Goal: Transaction & Acquisition: Subscribe to service/newsletter

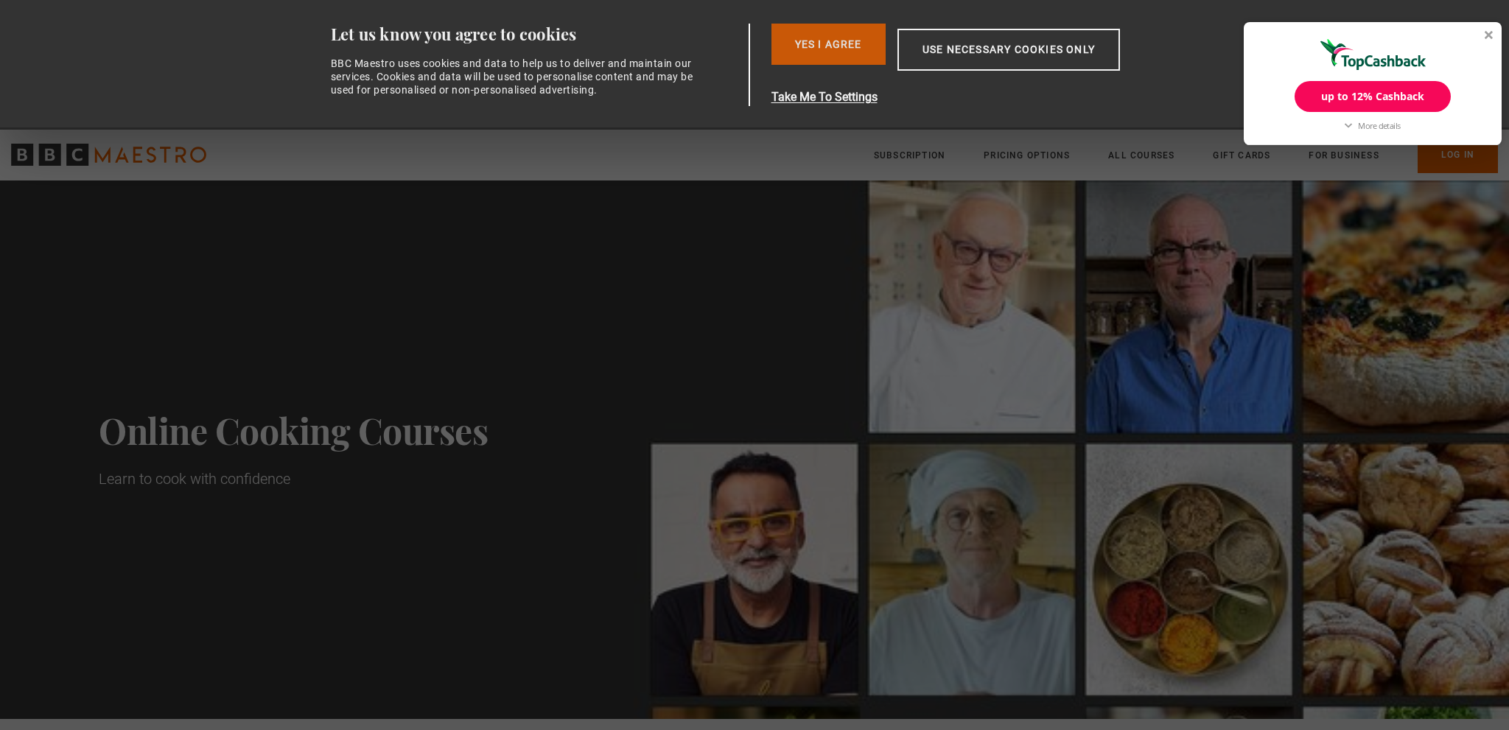
click at [840, 52] on button "Yes I Agree" at bounding box center [828, 44] width 114 height 41
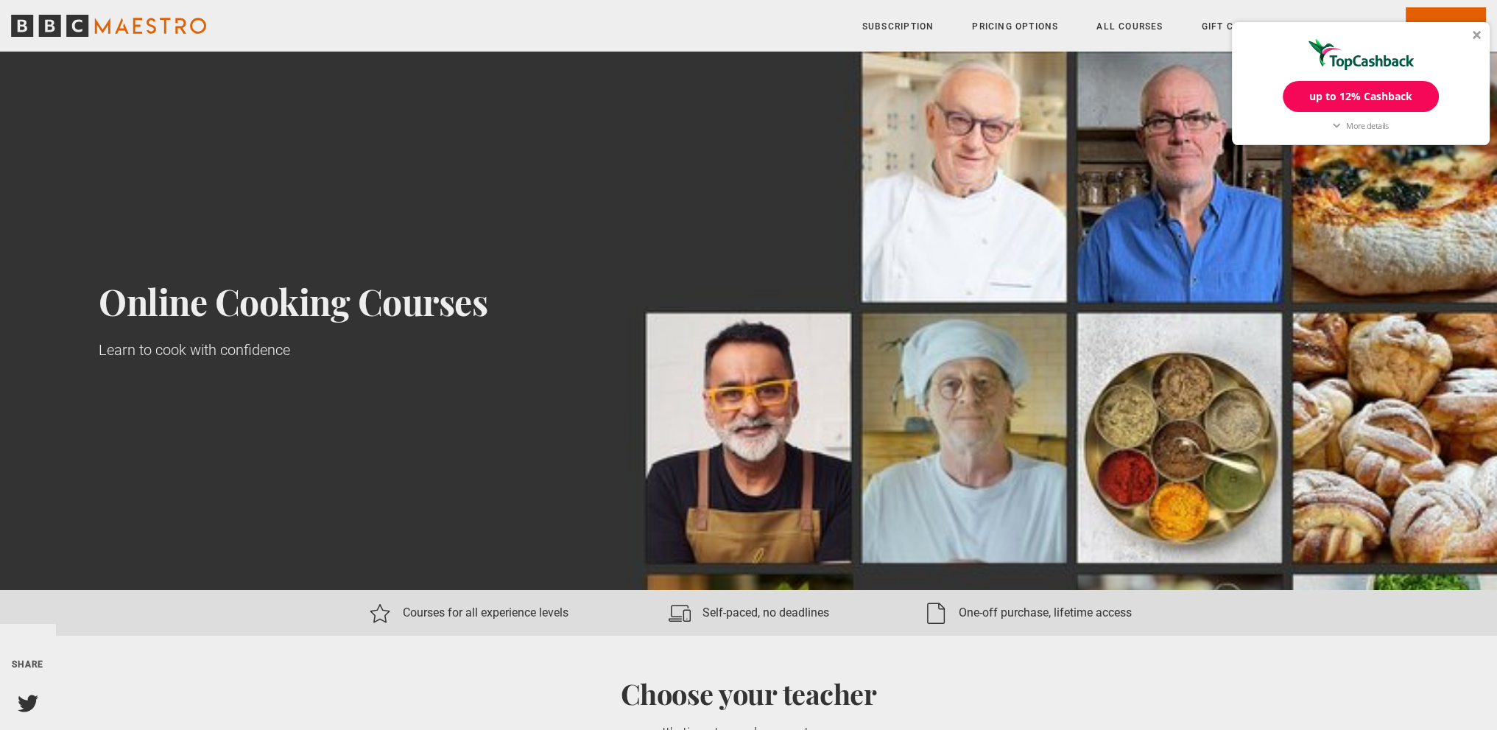
click at [1473, 34] on div at bounding box center [1477, 34] width 9 height 9
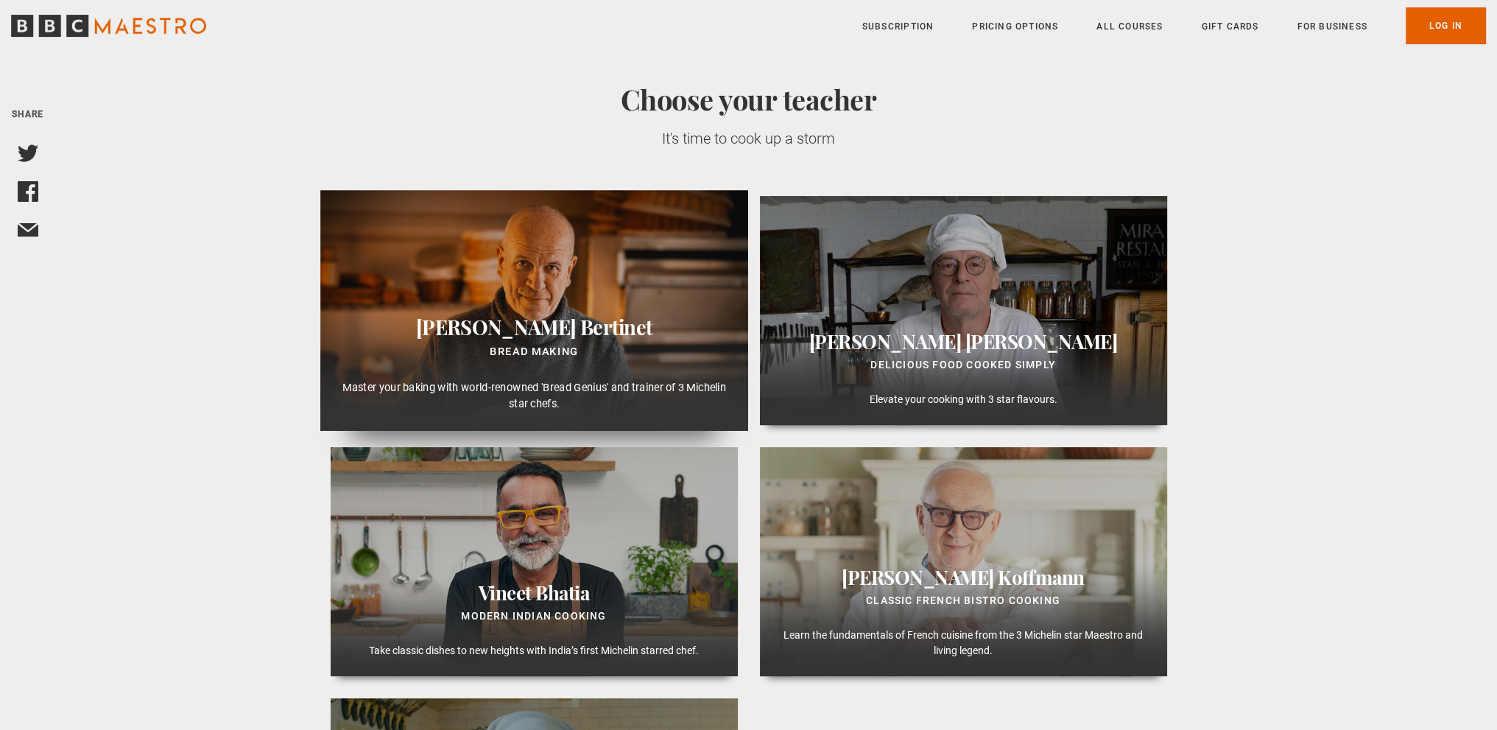
scroll to position [737, 0]
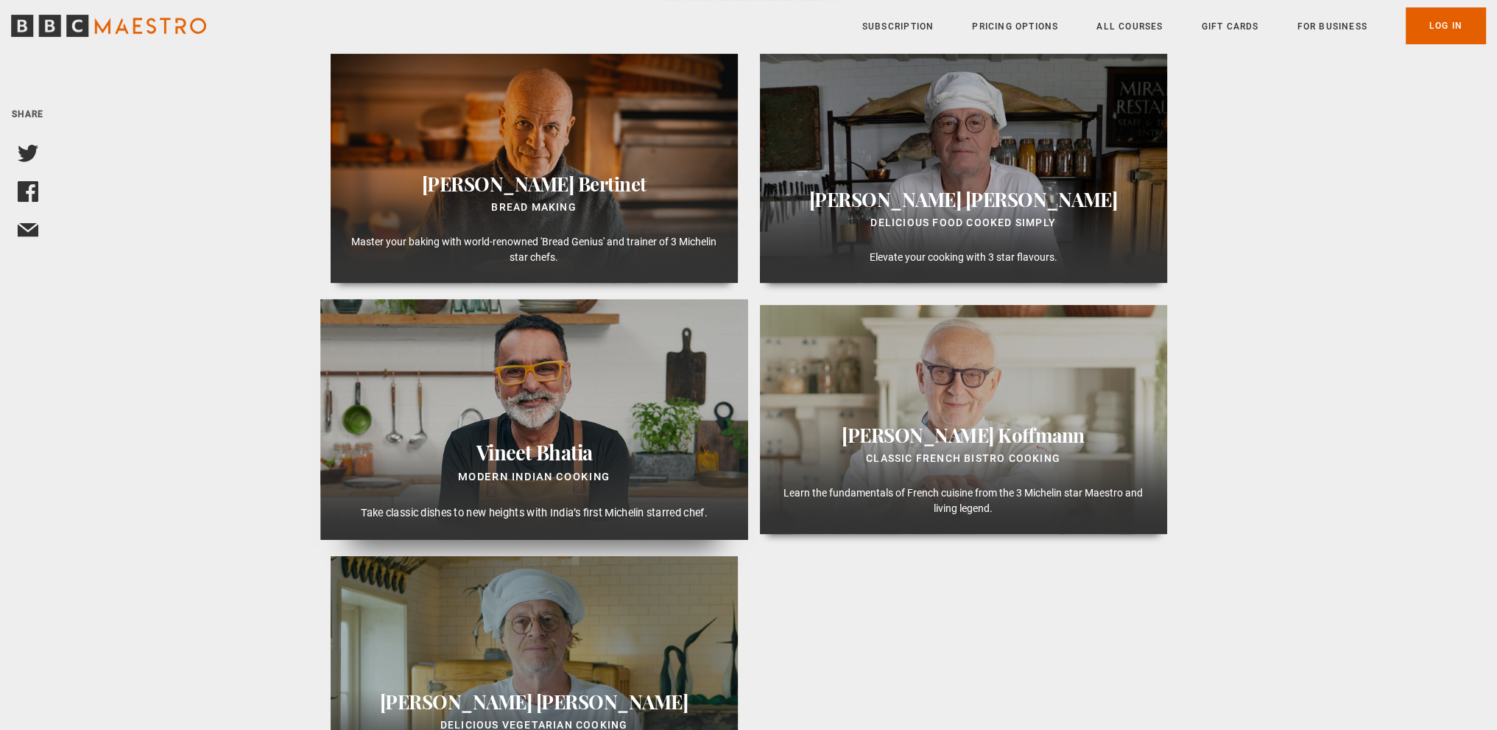
click at [541, 440] on span "Bhatia" at bounding box center [564, 452] width 57 height 26
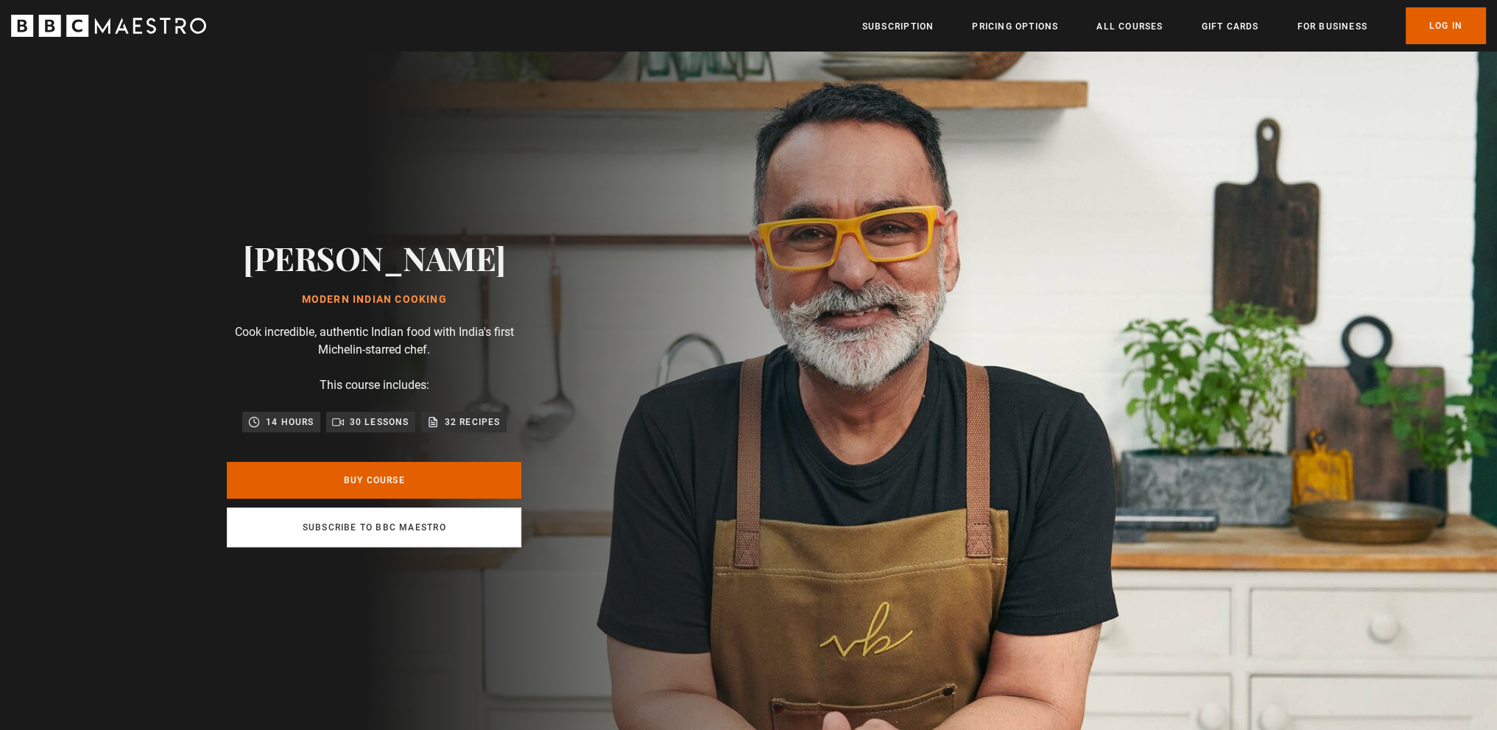
click at [371, 530] on link "Subscribe to BBC Maestro" at bounding box center [374, 528] width 295 height 40
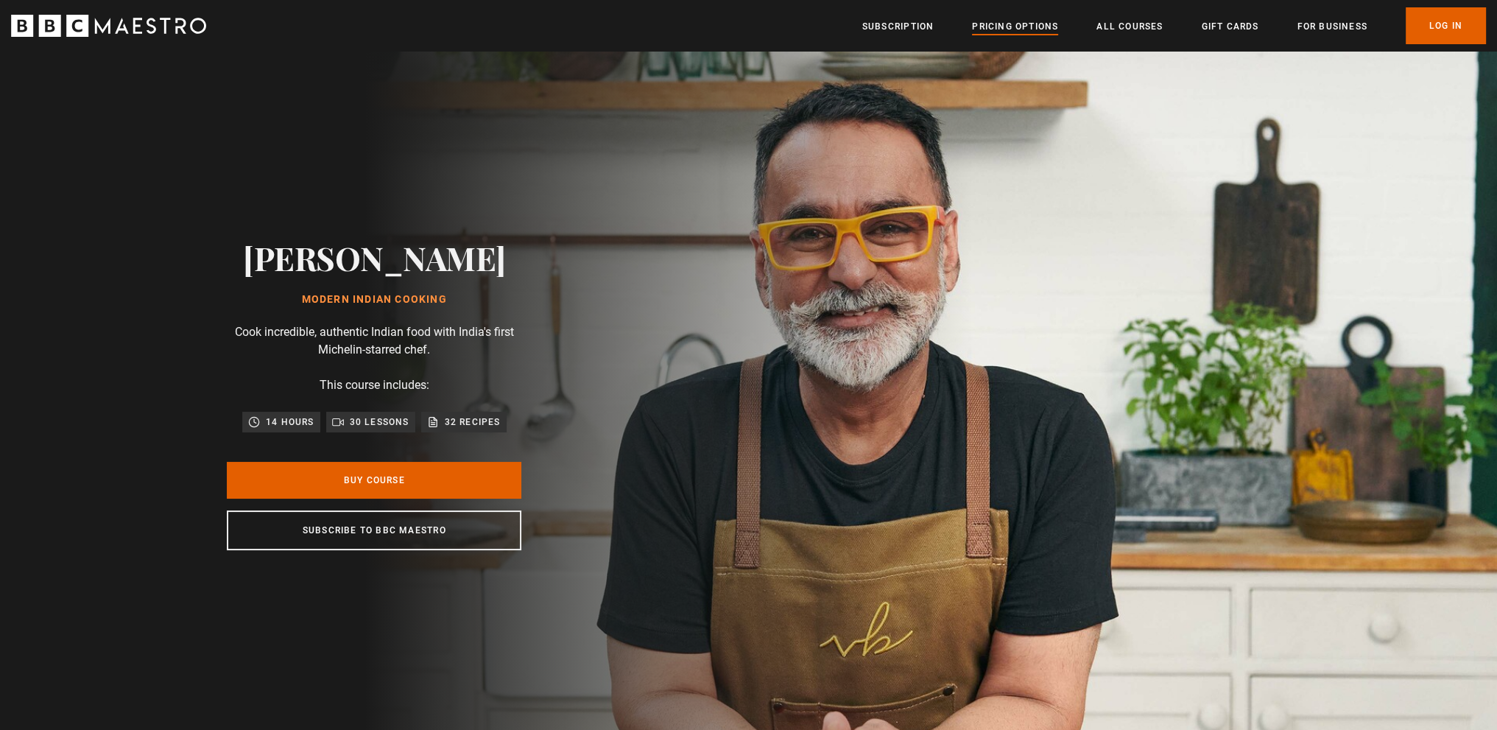
scroll to position [0, 192]
click at [1000, 24] on link "Pricing Options" at bounding box center [1015, 26] width 86 height 15
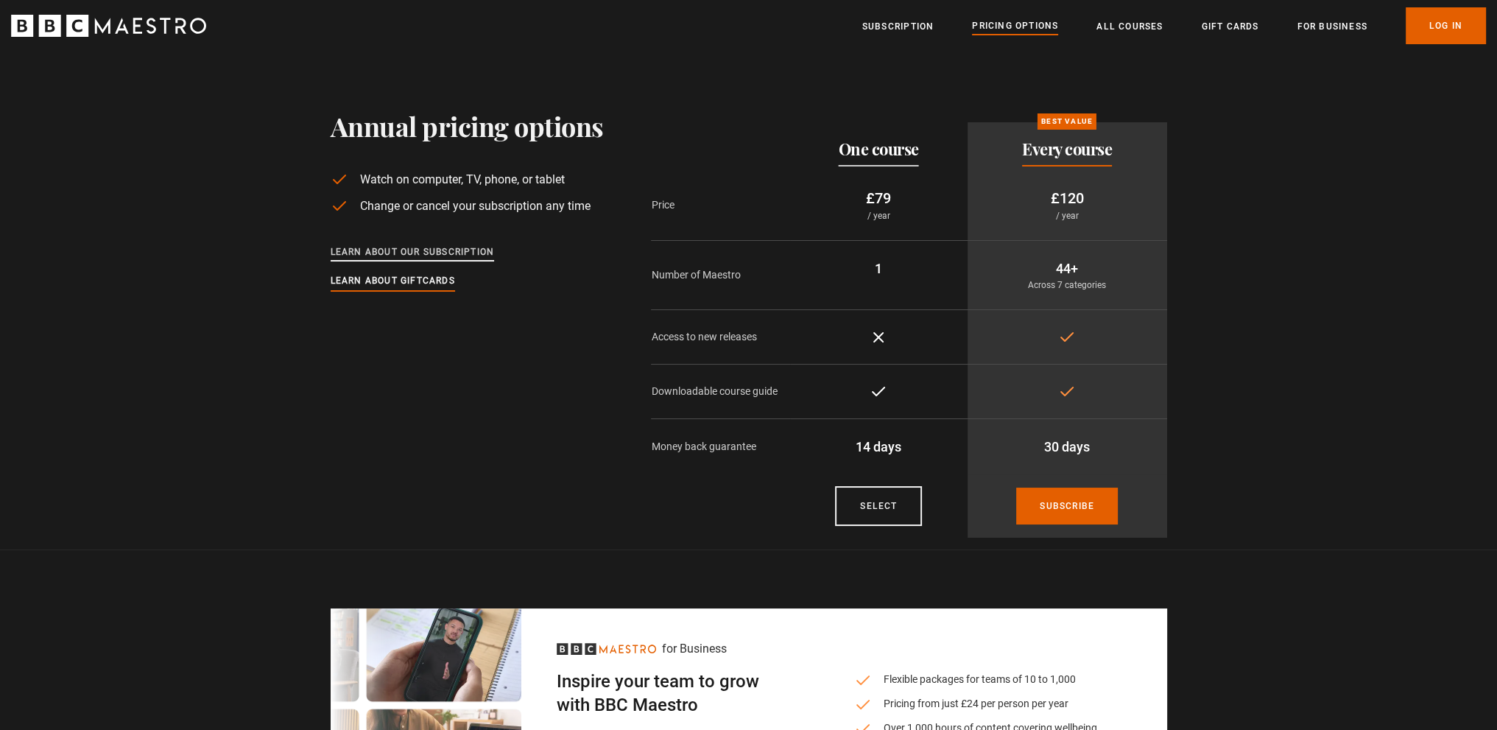
click at [404, 253] on link "Learn about our subscription" at bounding box center [413, 253] width 164 height 16
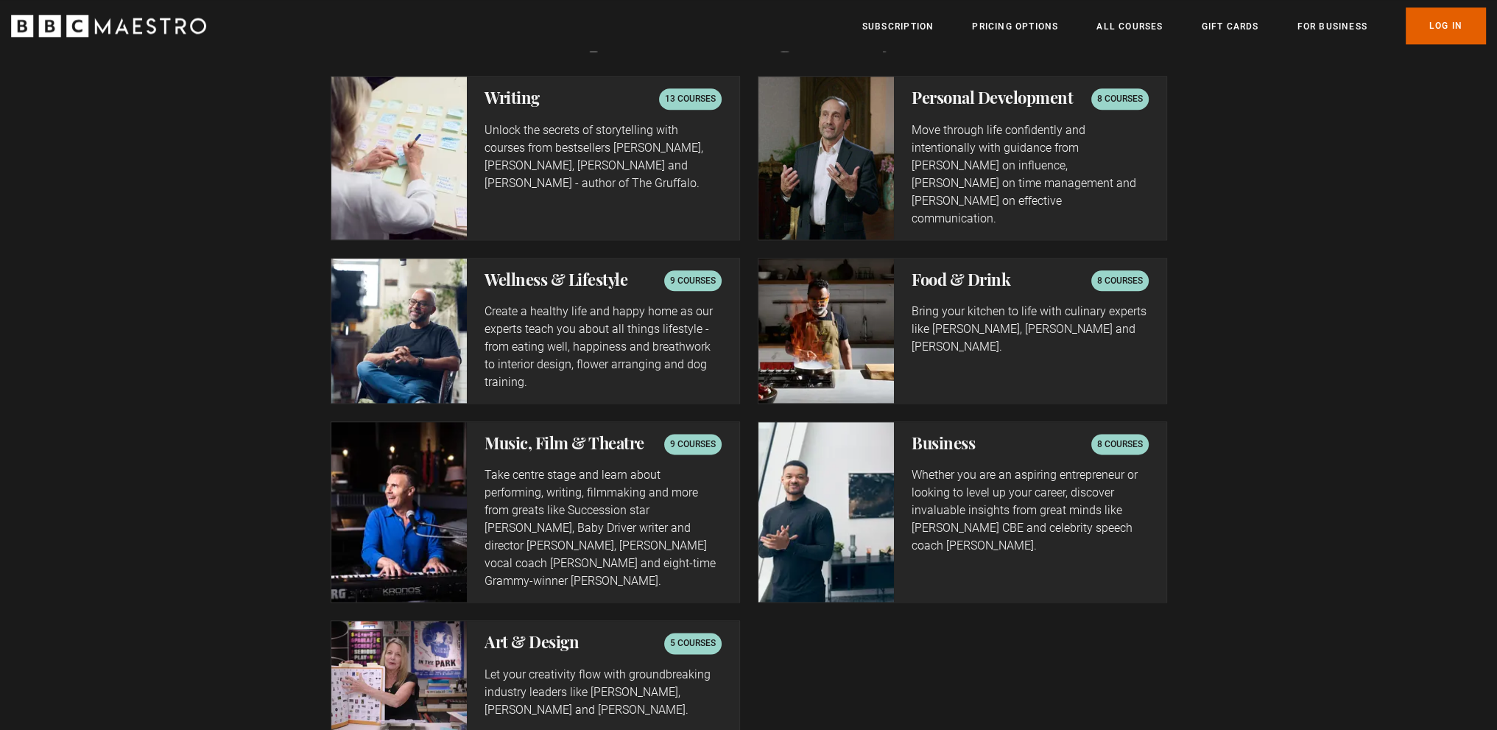
scroll to position [0, 772]
click at [984, 270] on h2 "Food & Drink" at bounding box center [961, 279] width 99 height 18
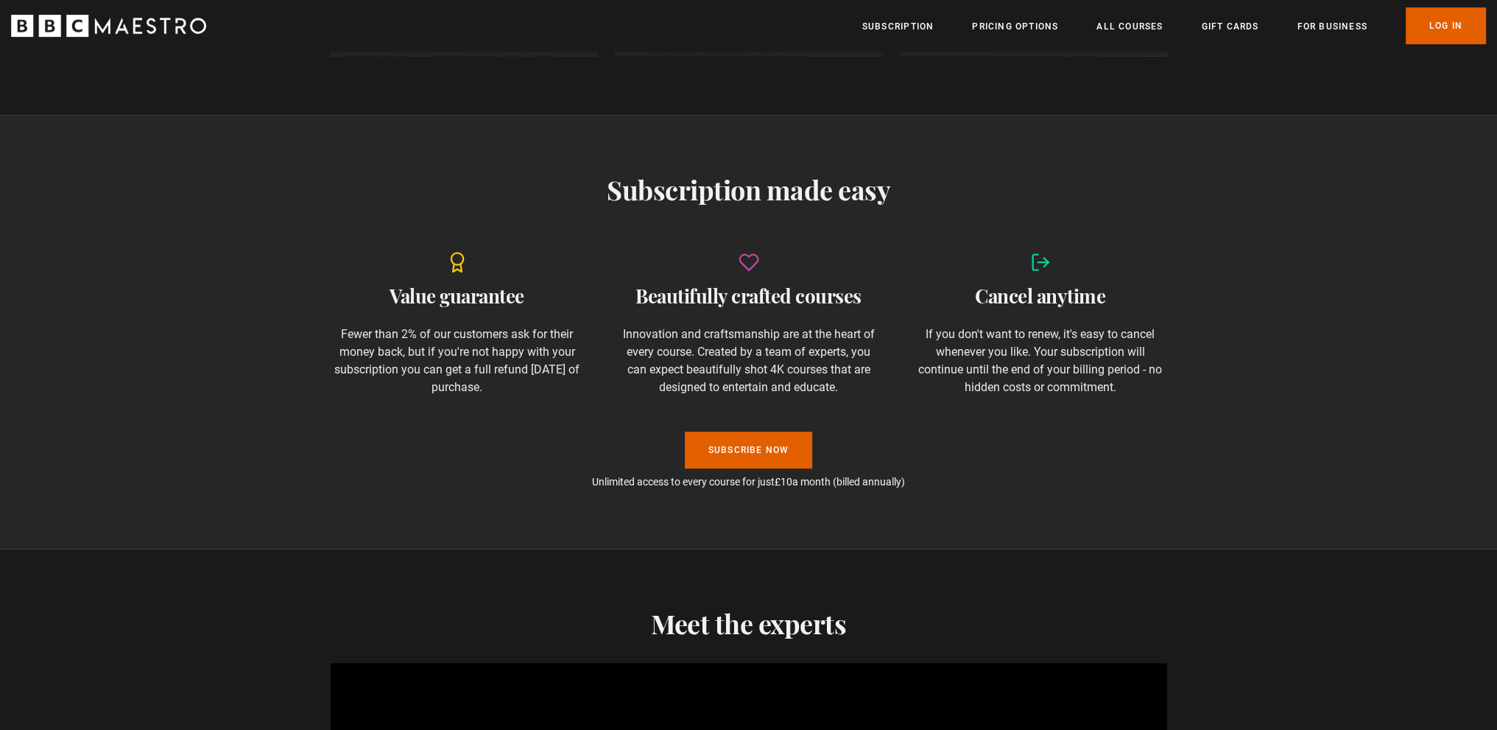
scroll to position [884, 0]
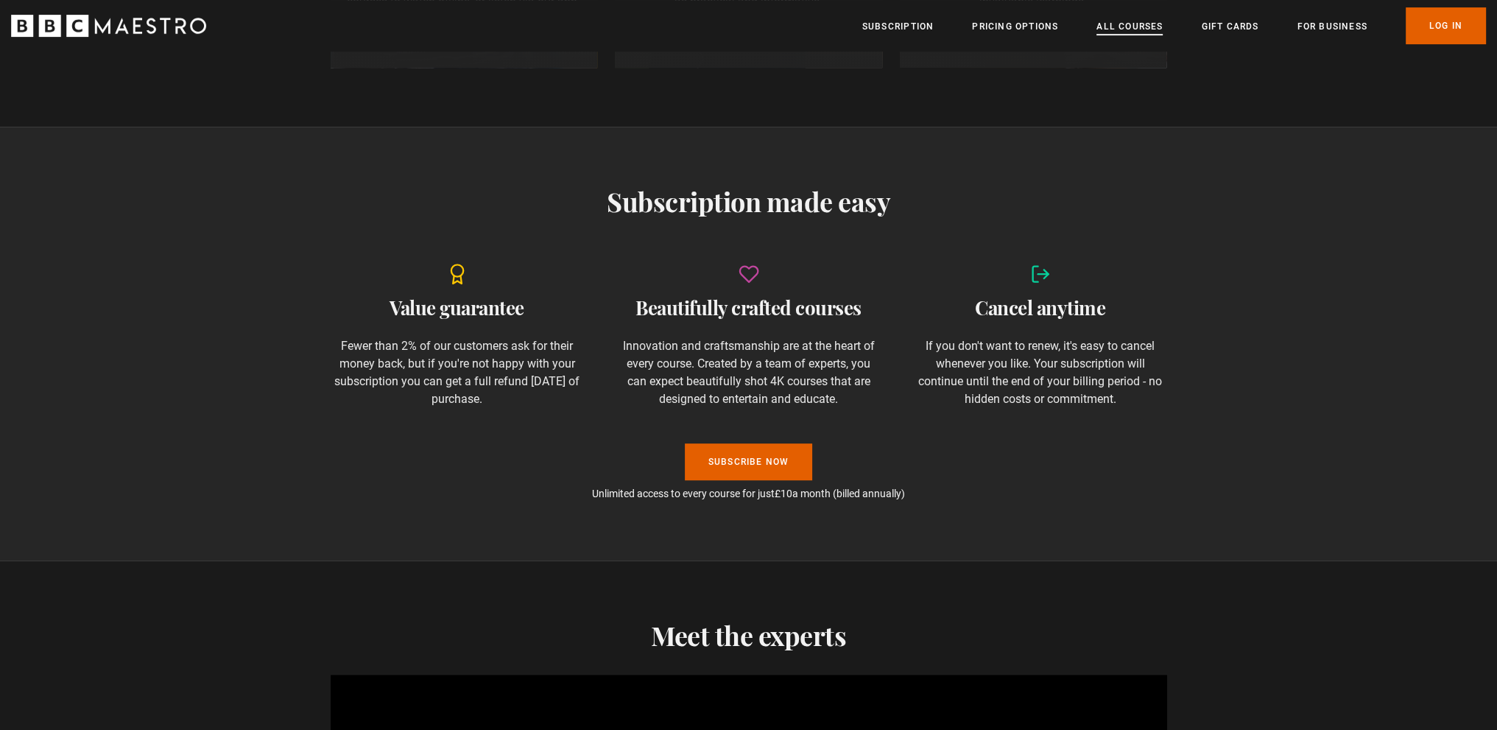
click at [1123, 23] on link "All Courses" at bounding box center [1130, 26] width 66 height 15
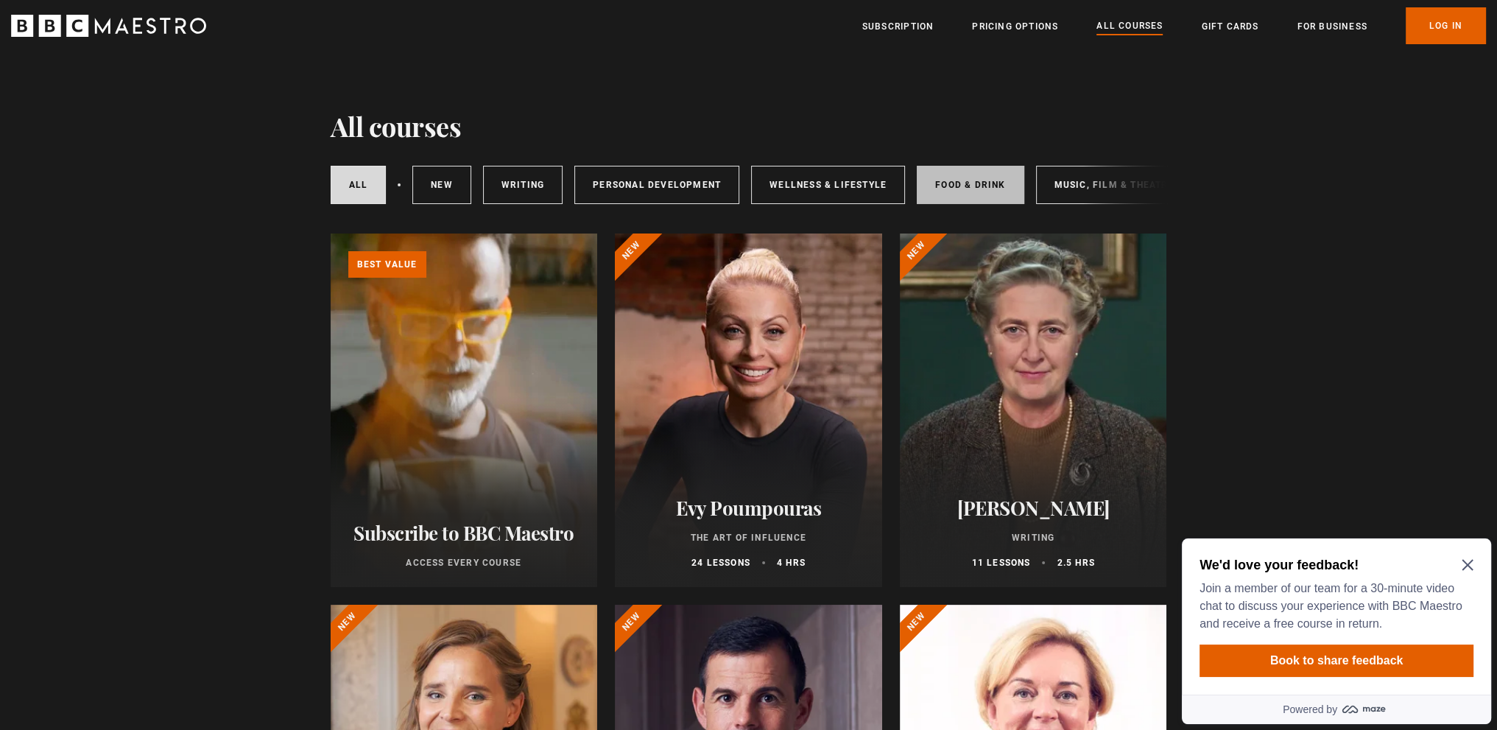
click at [942, 180] on link "Food & Drink" at bounding box center [970, 185] width 107 height 38
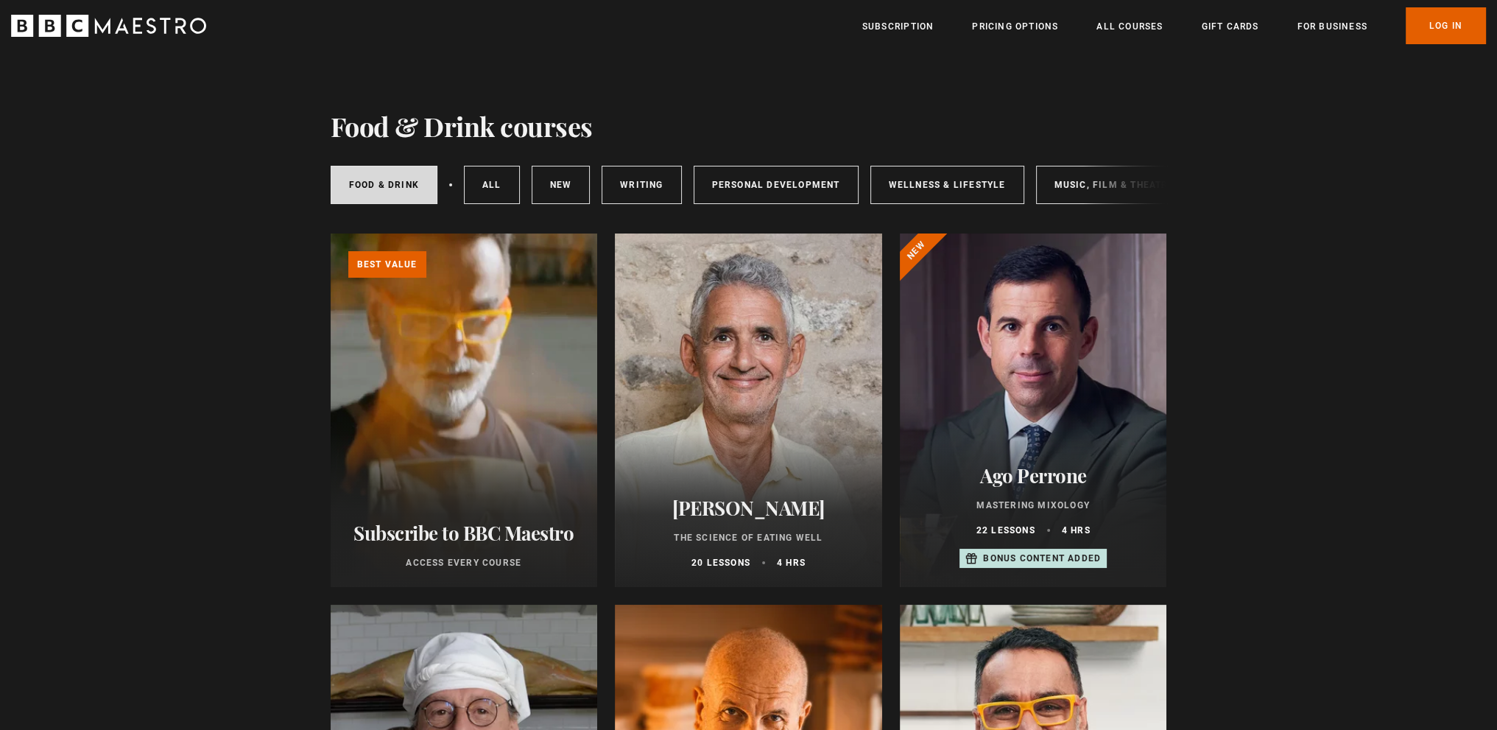
click at [331, 234] on link "Learn more about BBC Maestro" at bounding box center [331, 234] width 0 height 0
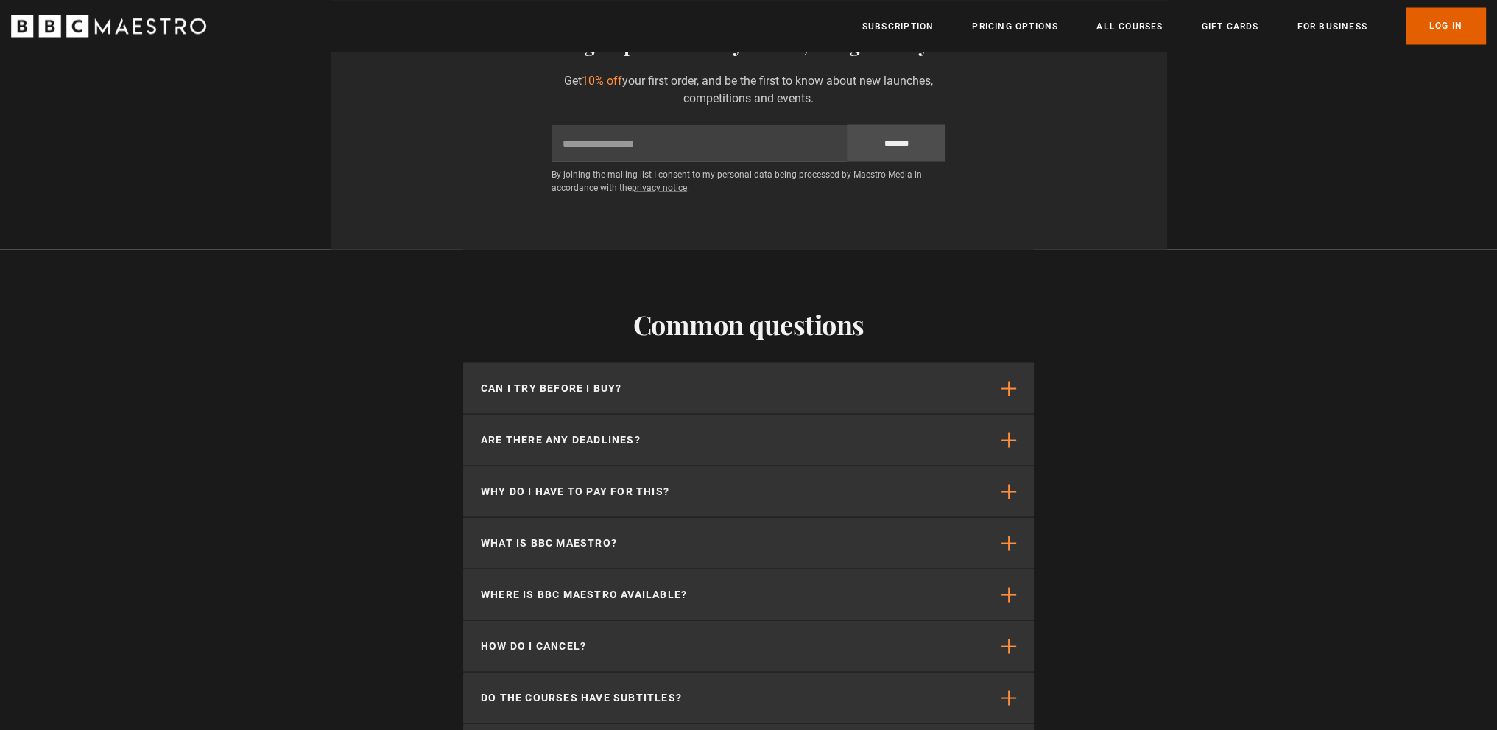
scroll to position [3757, 0]
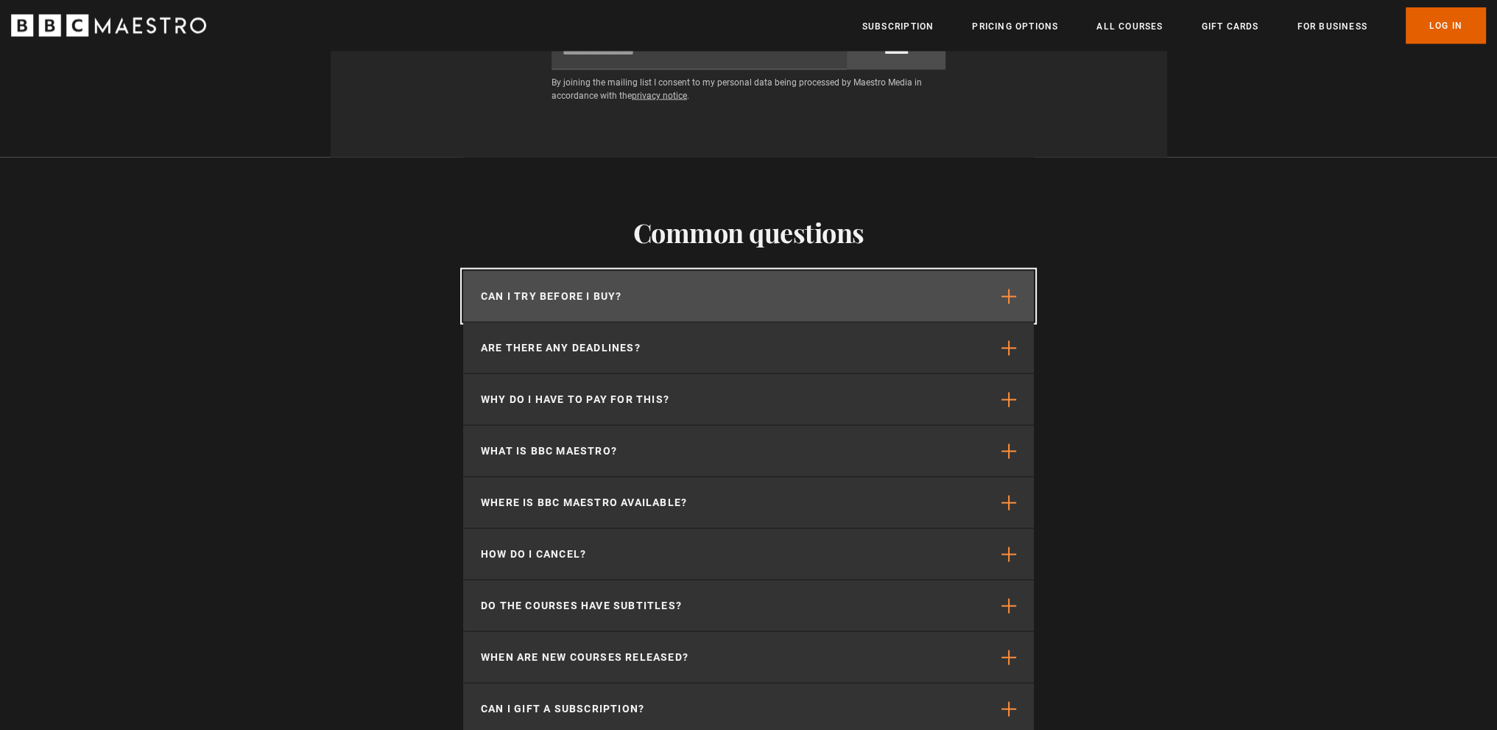
click at [595, 289] on p "Can I try before I buy?" at bounding box center [551, 296] width 141 height 15
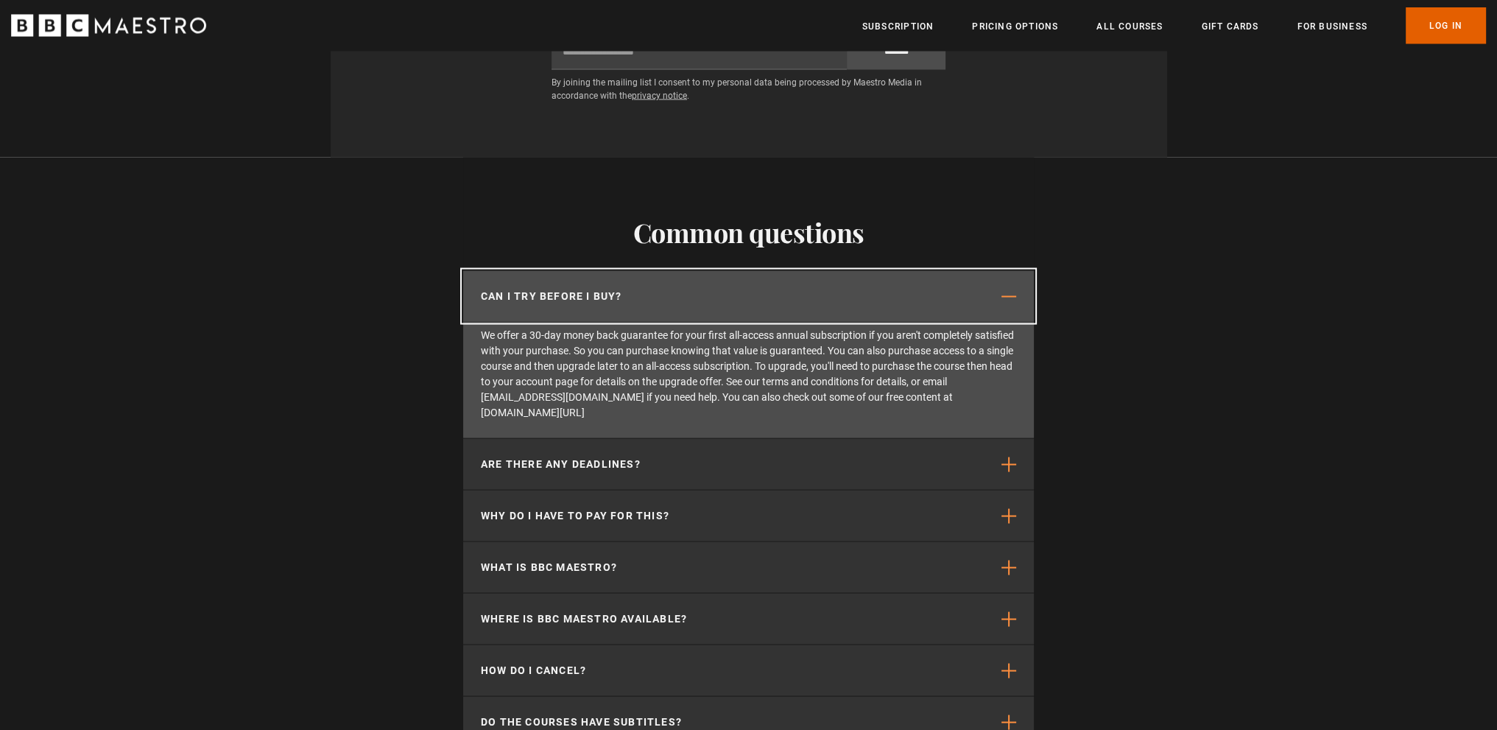
scroll to position [0, 964]
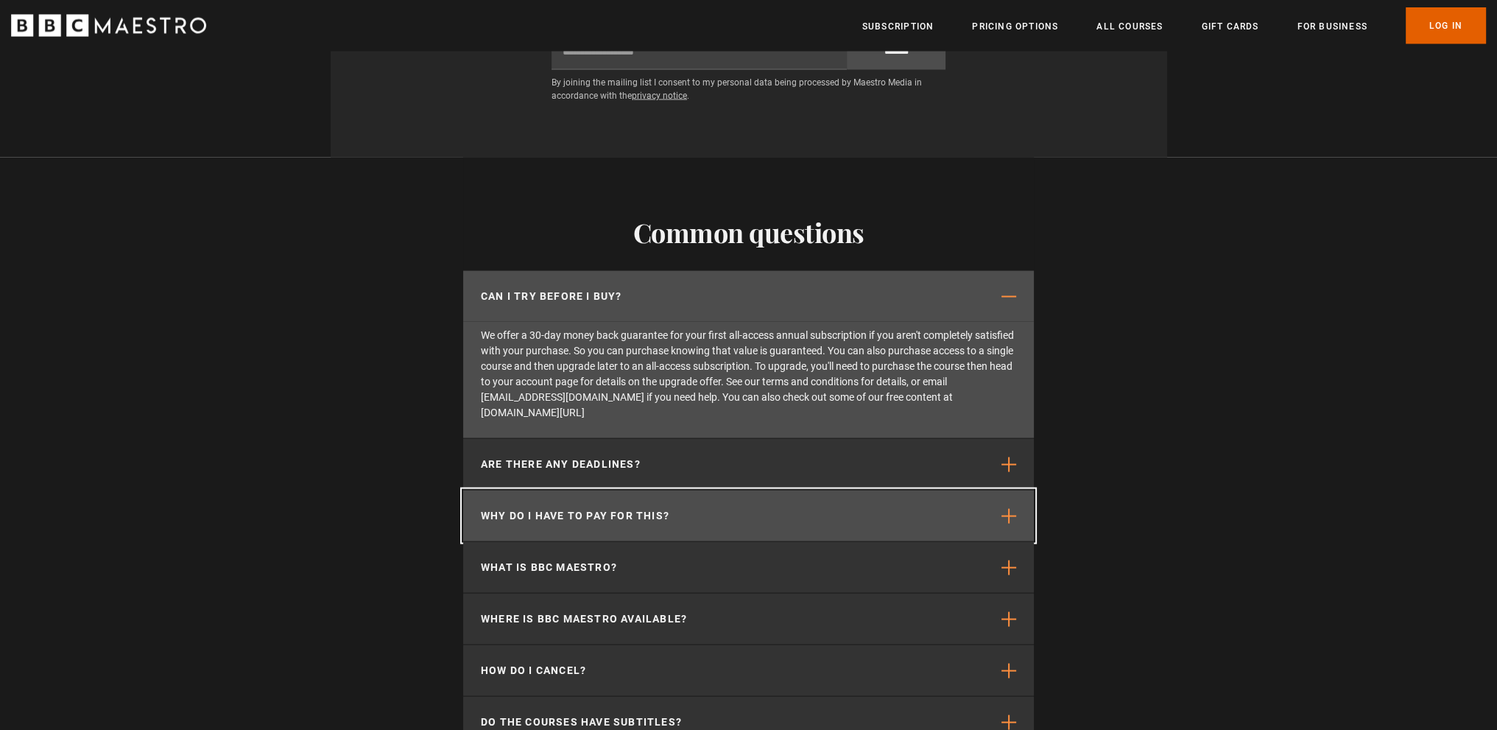
click at [659, 508] on p "Why do I have to pay for this?" at bounding box center [575, 515] width 189 height 15
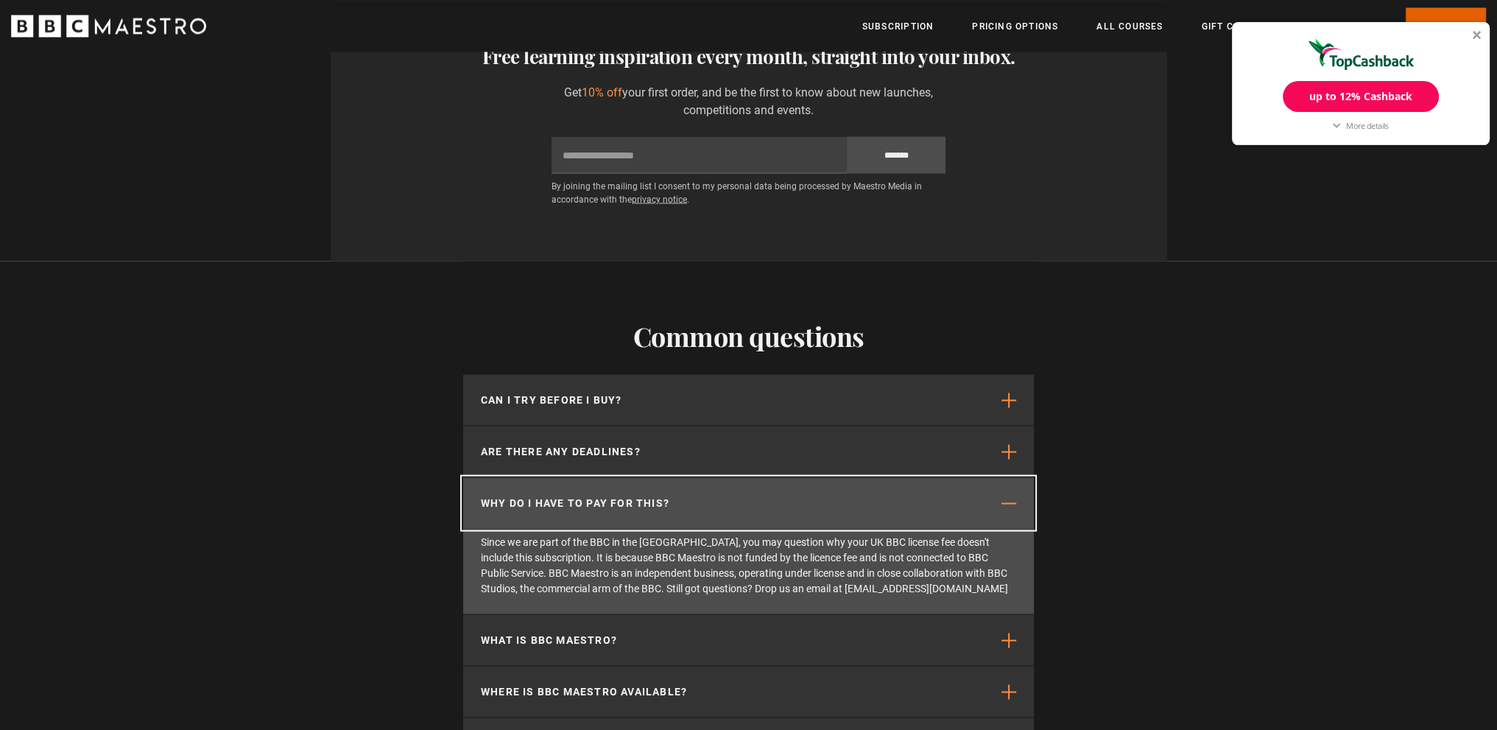
scroll to position [0, 1736]
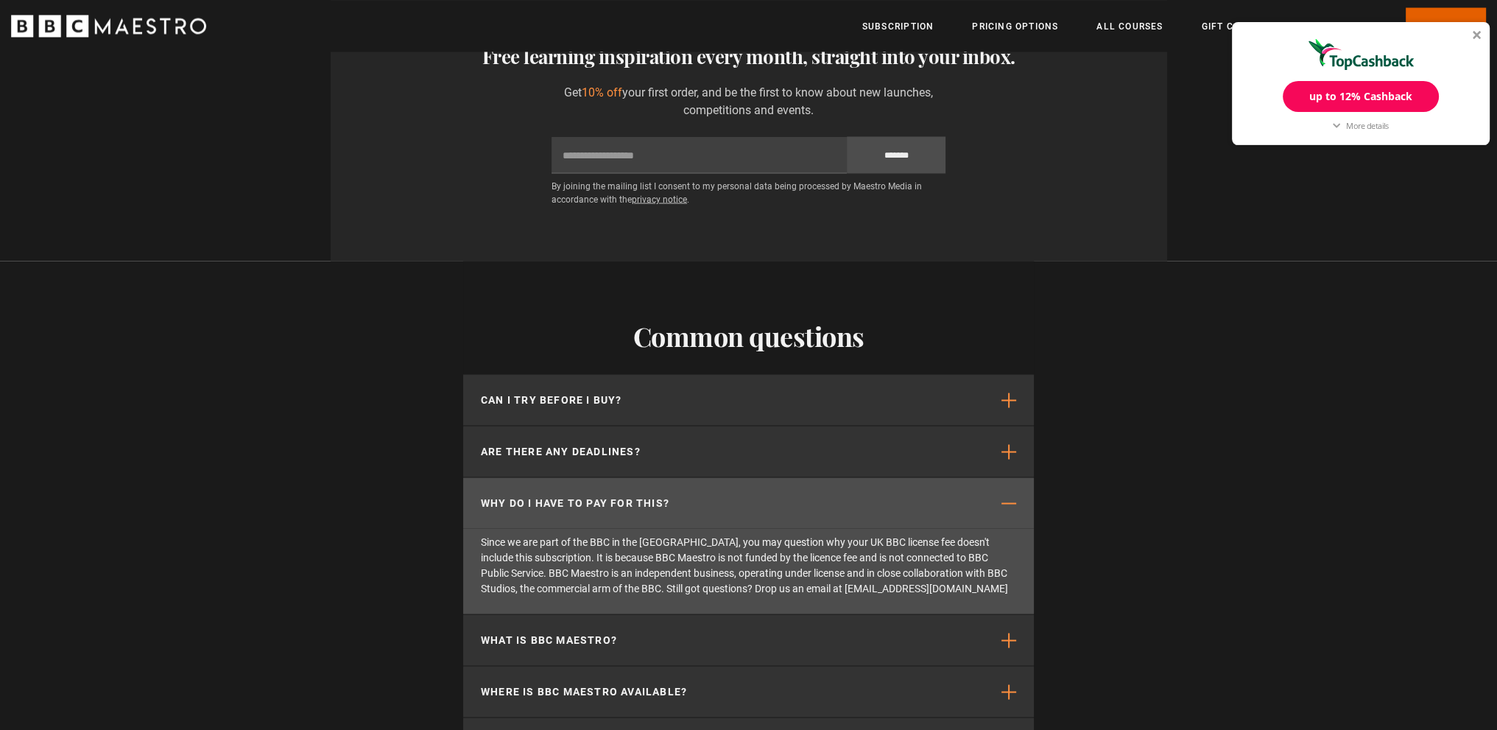
click at [1475, 32] on div at bounding box center [1477, 34] width 9 height 9
